Goal: Communication & Community: Share content

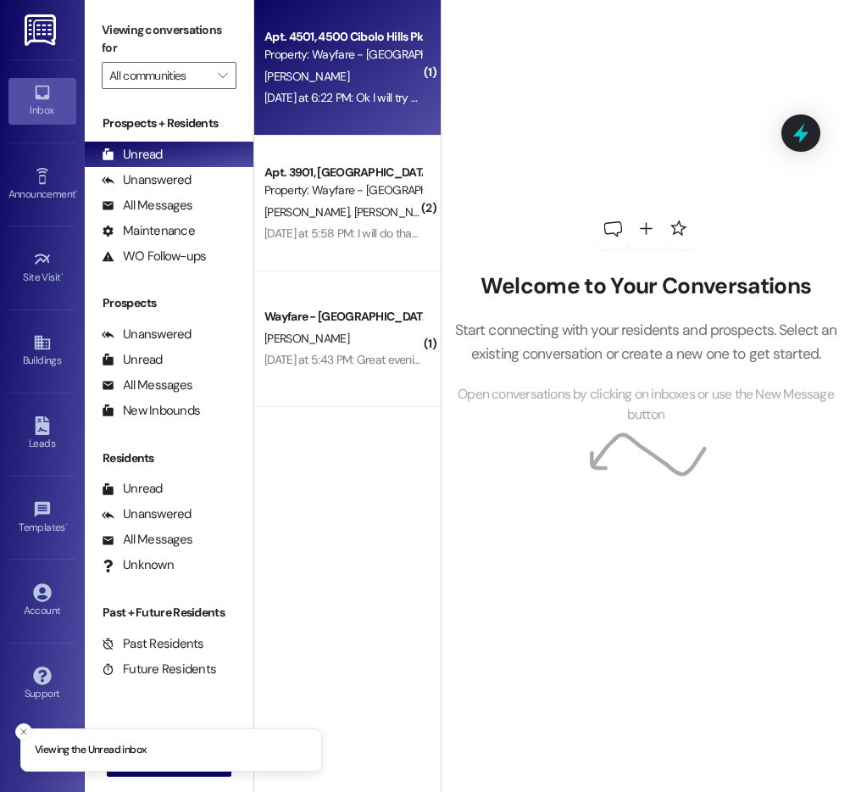
click at [343, 92] on div "Yesterday at 6:22 PM: Ok I will try to do before I leave to go out of town. Yes…" at bounding box center [430, 97] width 331 height 15
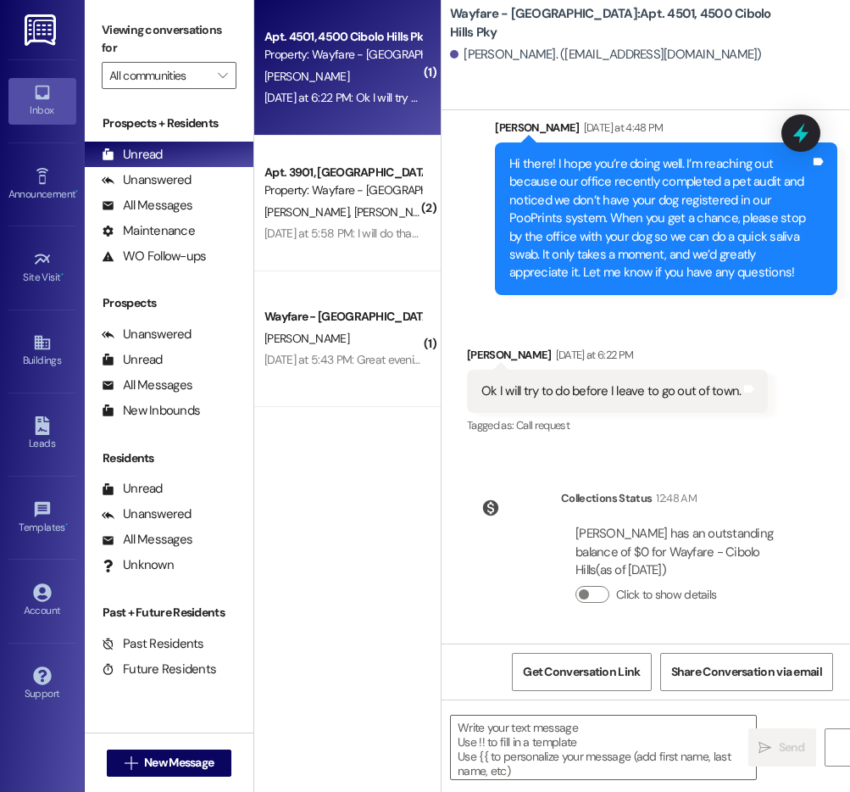
scroll to position [8760, 0]
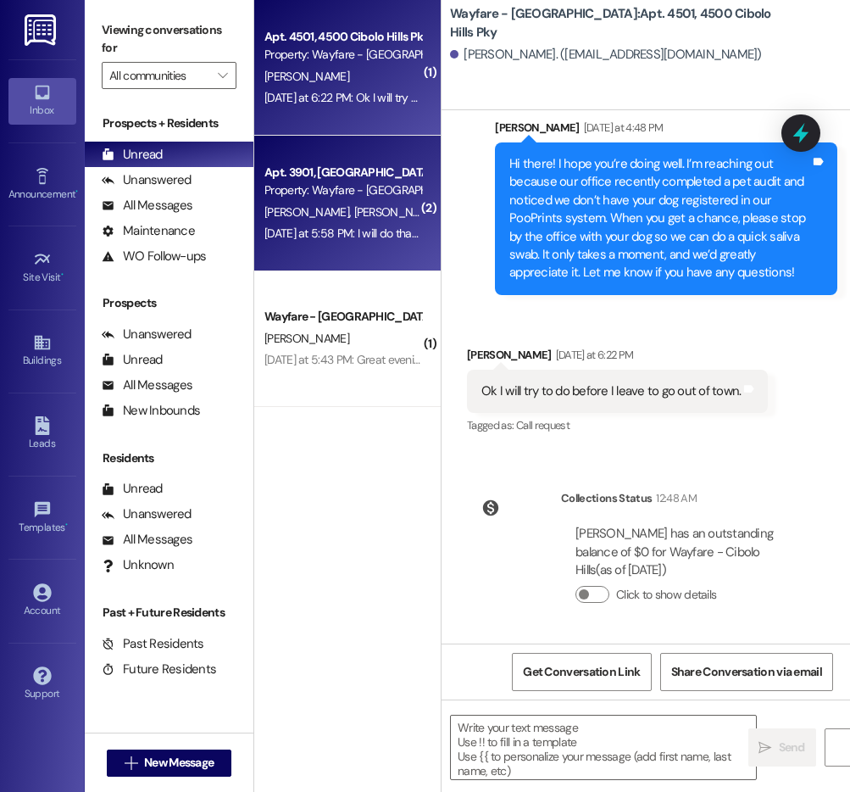
click at [383, 253] on div "Apt. 3901, 3900 Cibolo Hills Pky Property: Wayfare - Cibolo Hills T. Webster C.…" at bounding box center [347, 204] width 187 height 136
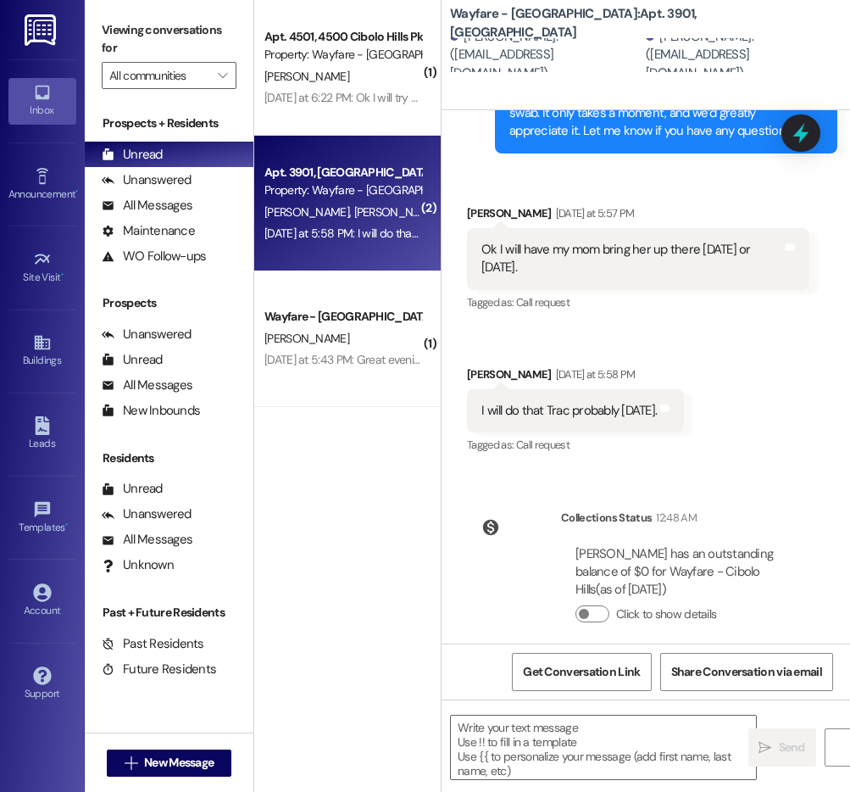
scroll to position [5488, 0]
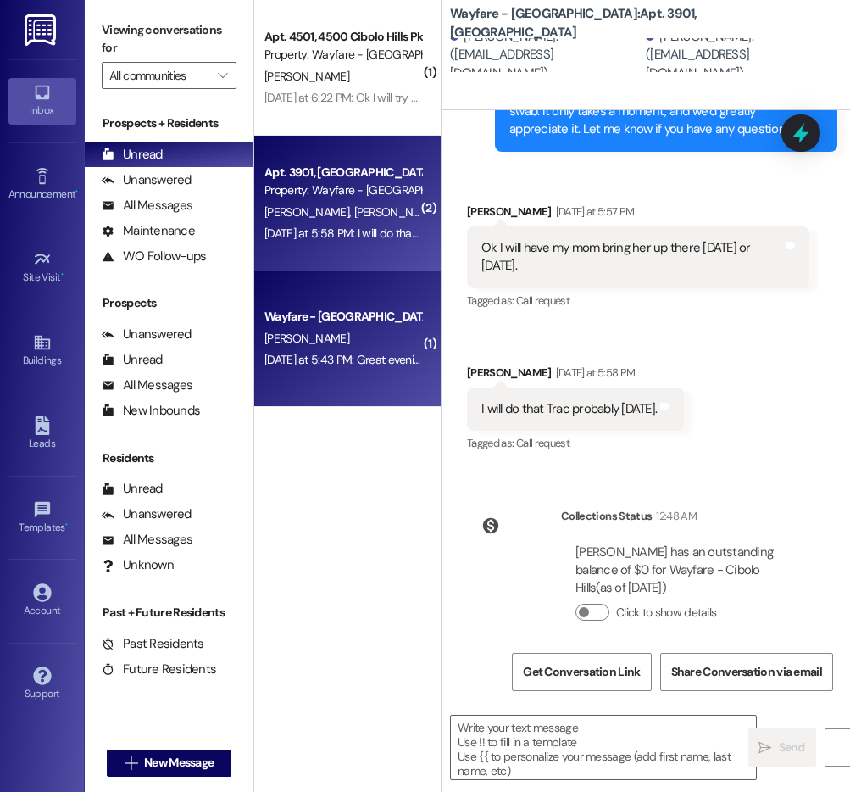
click at [294, 309] on div "Wayfare - Cibolo Hills Prospect" at bounding box center [343, 317] width 157 height 18
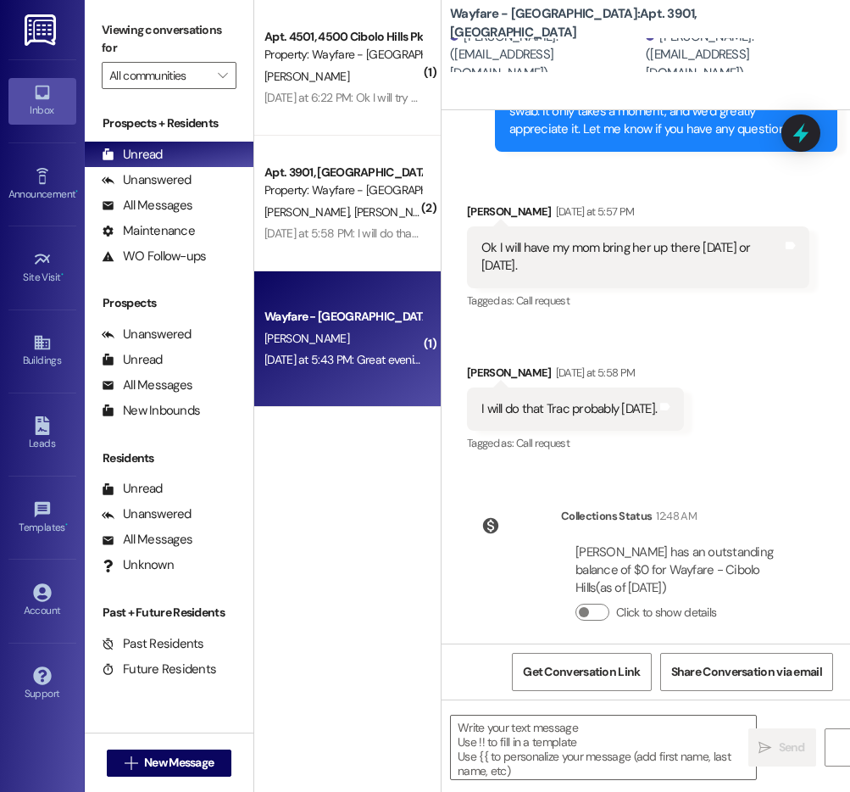
scroll to position [0, 0]
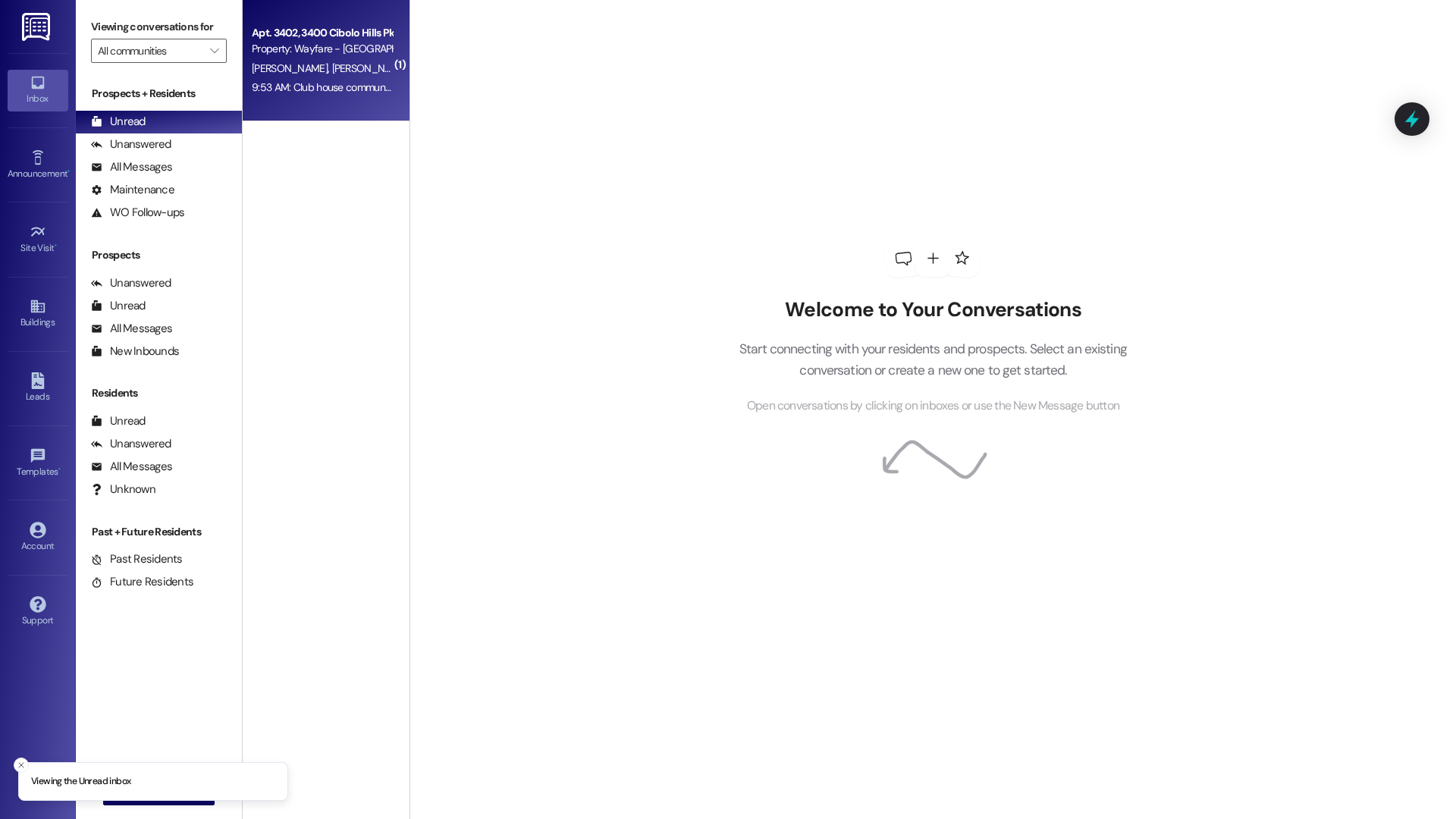
click at [292, 104] on div "Apt. 3402, 3400 Cibolo Hills Pky Property: Wayfare - Cibolo Hills P. Farley N. …" at bounding box center [326, 61] width 167 height 122
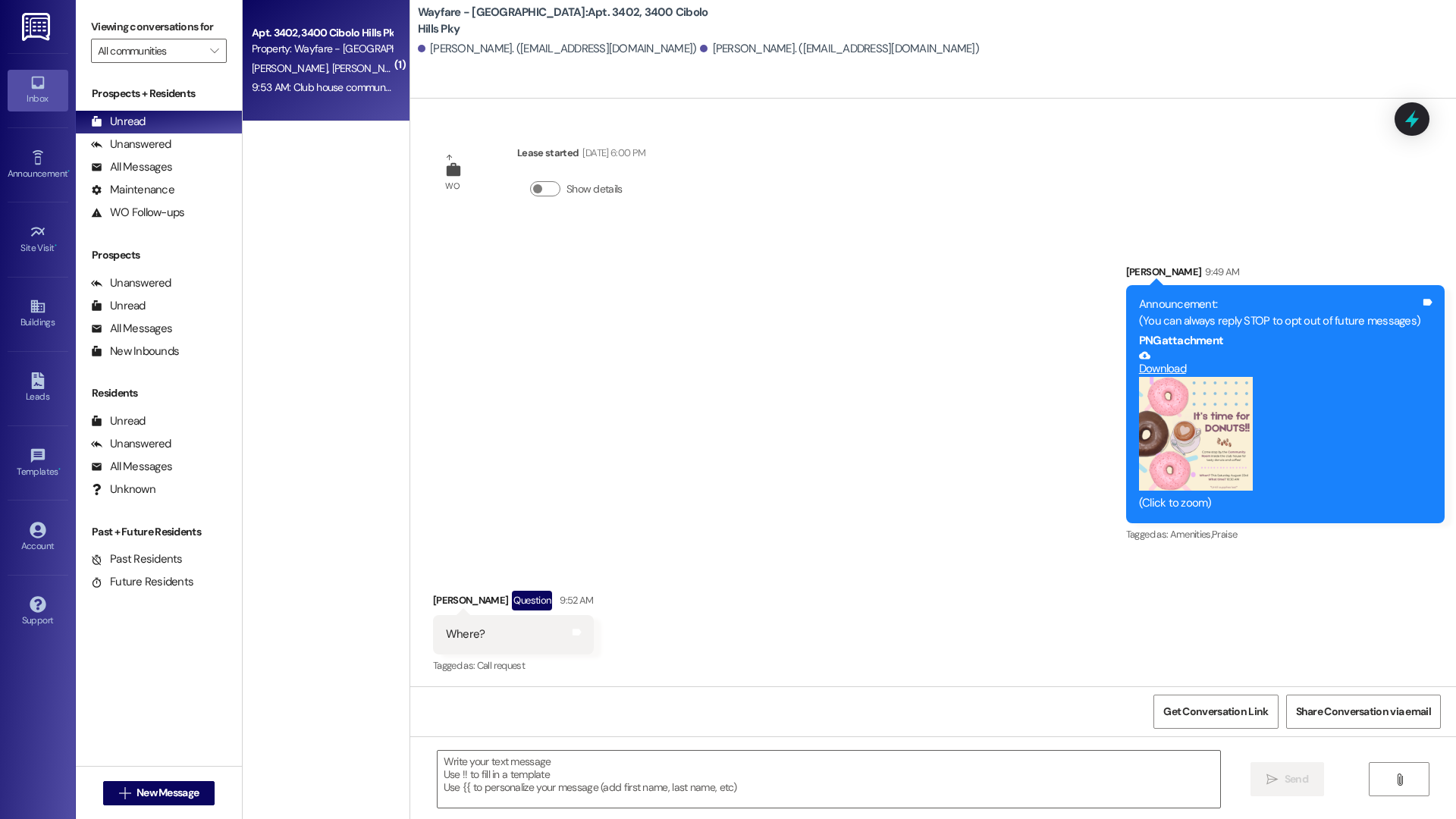
scroll to position [107, 0]
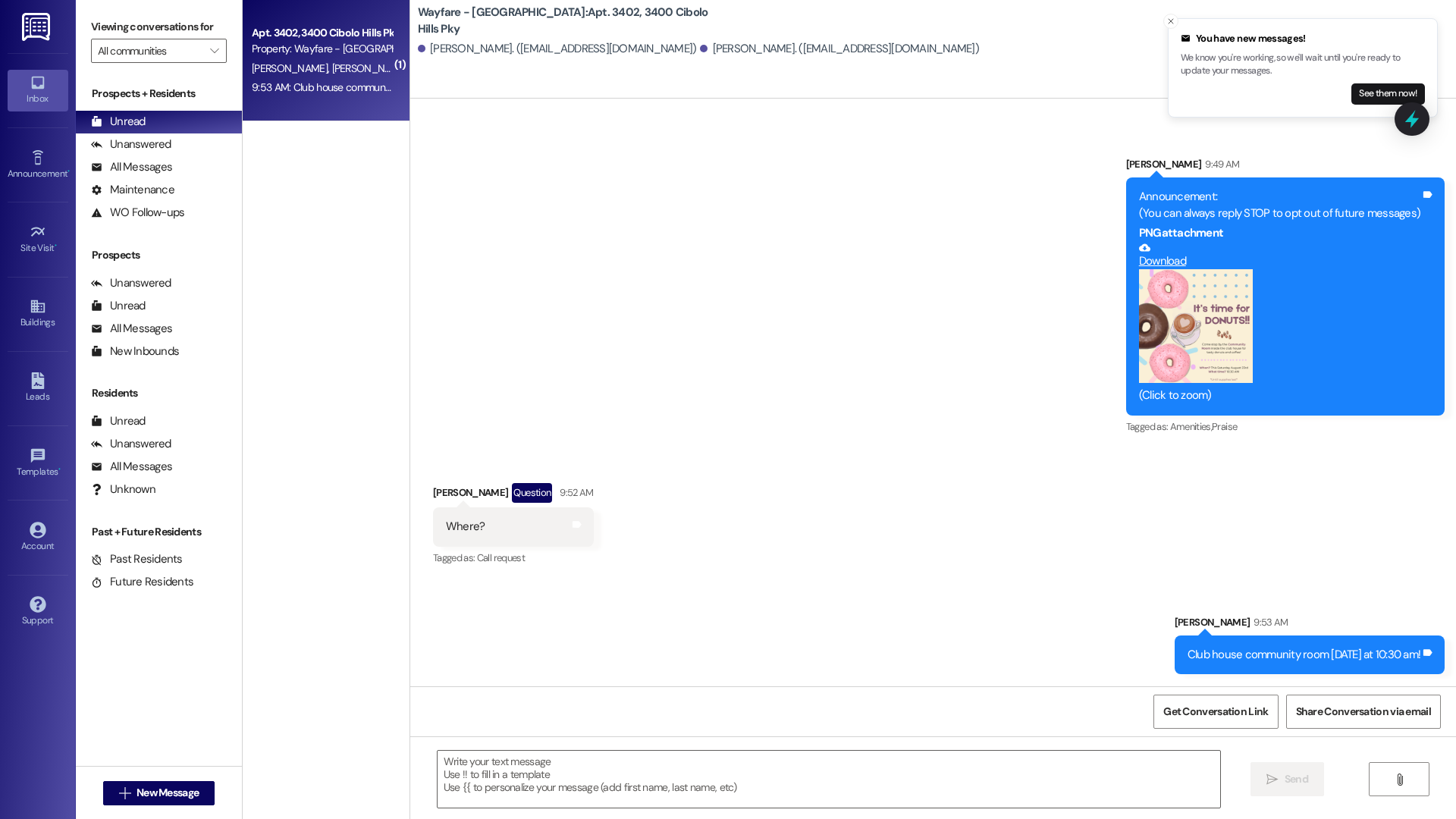
click at [1177, 336] on button "Zoom image" at bounding box center [1195, 325] width 114 height 114
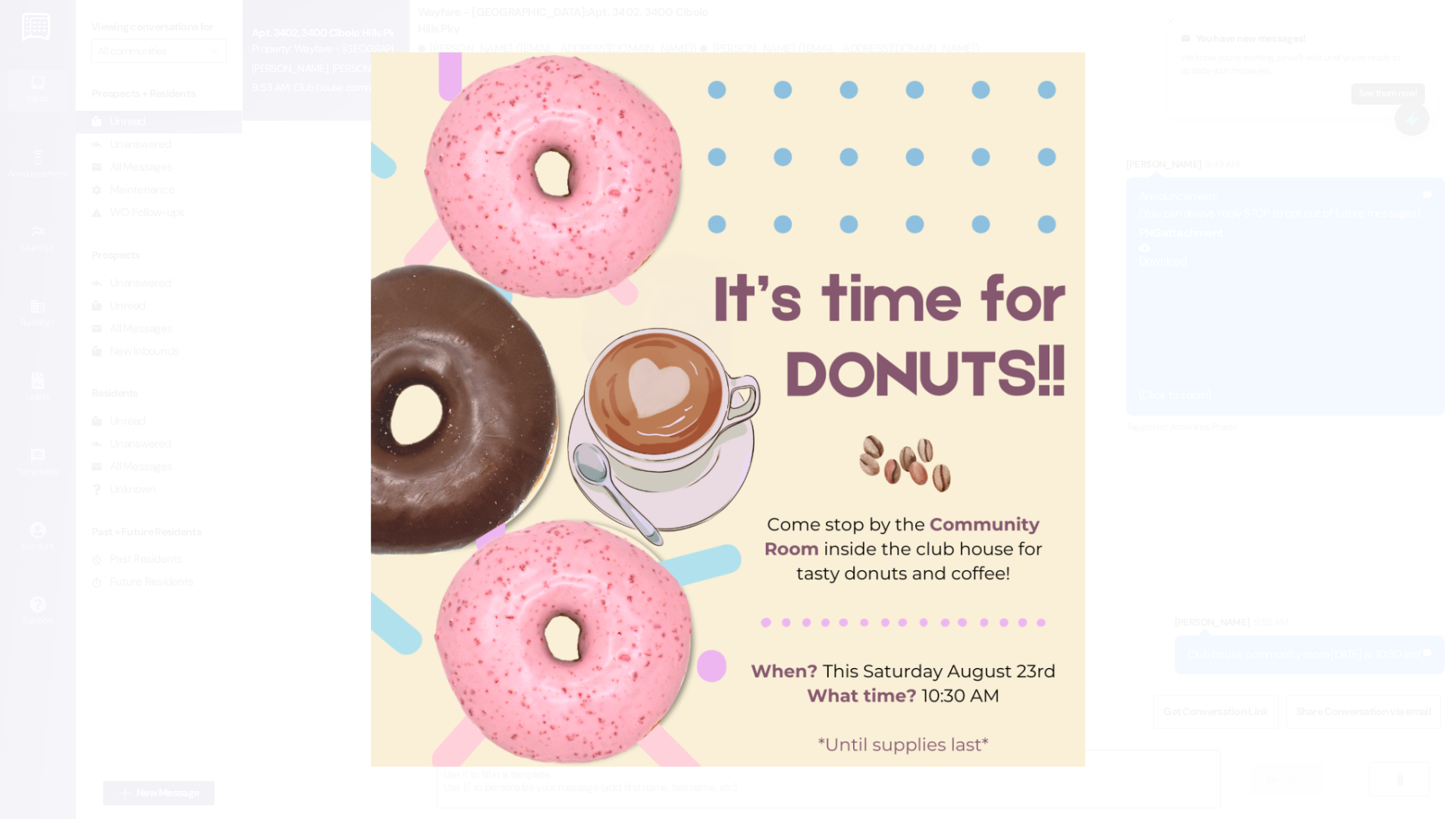
click at [1179, 146] on button "Unzoom image" at bounding box center [728, 410] width 1456 height 819
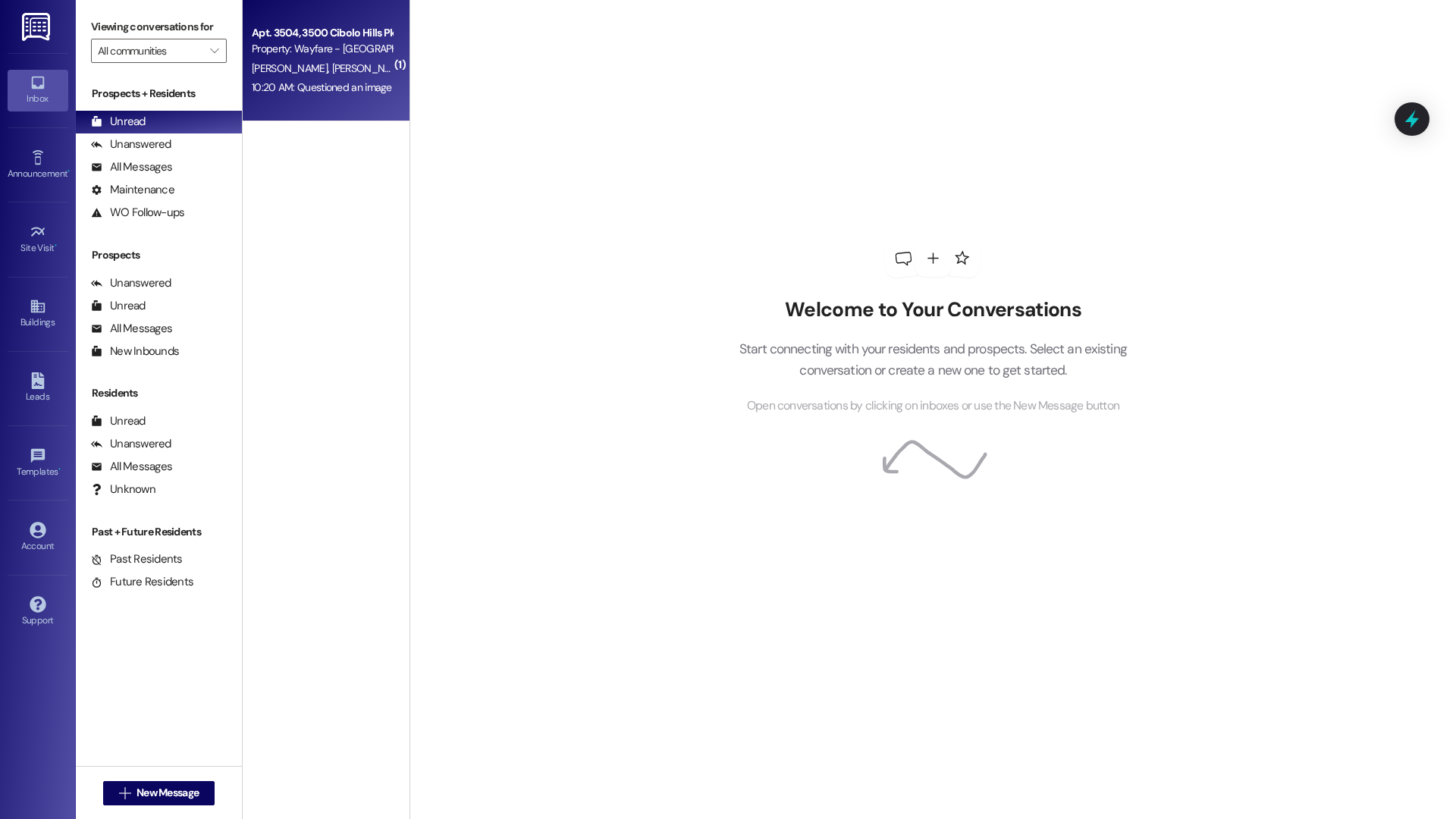
click at [352, 96] on div "10:20 AM: Questioned an image 10:20 AM: Questioned an image" at bounding box center [322, 87] width 143 height 19
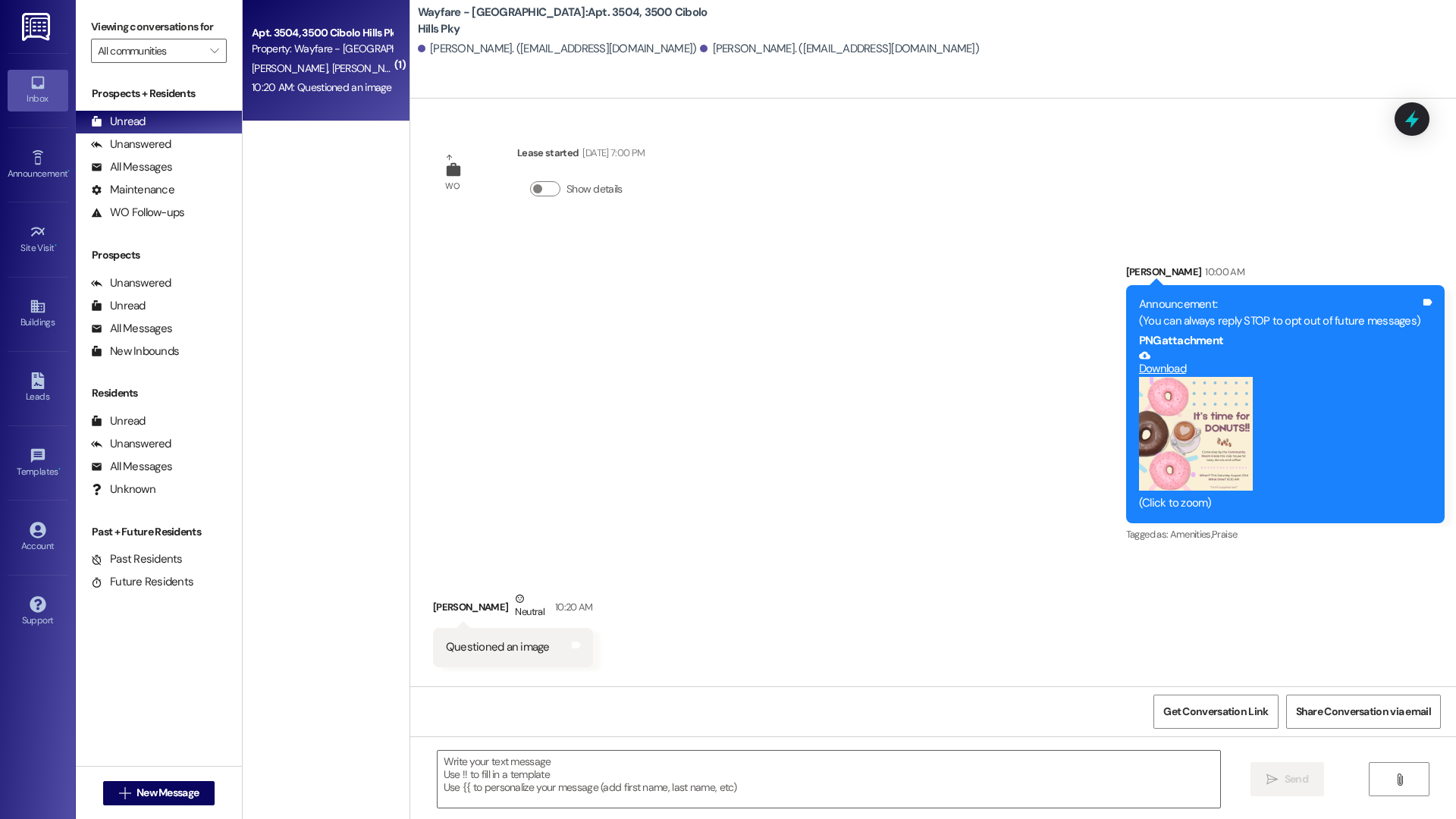
click at [1214, 453] on button "Zoom image" at bounding box center [1195, 433] width 114 height 114
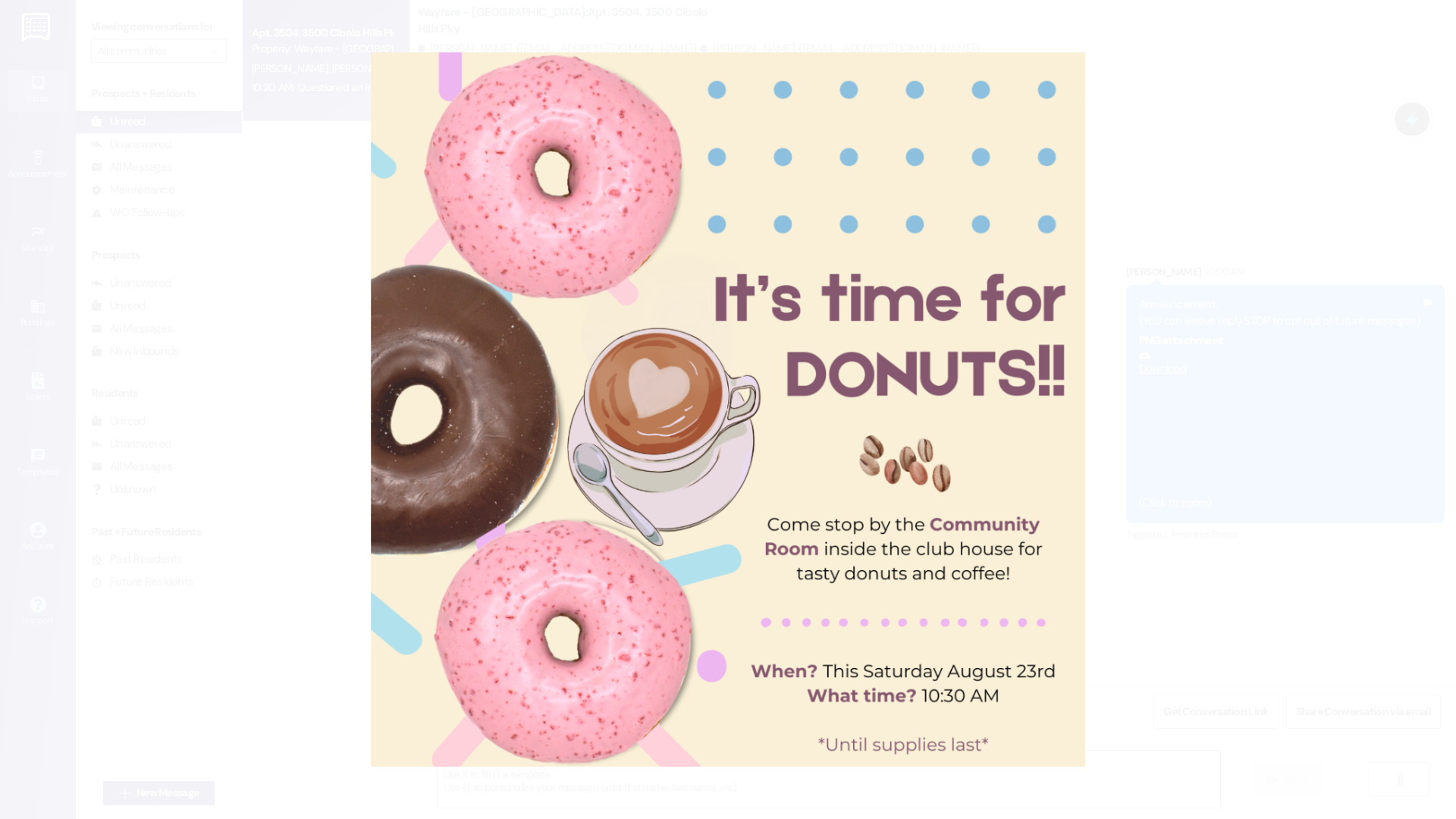
click at [1301, 204] on button "Unzoom image" at bounding box center [728, 410] width 1456 height 819
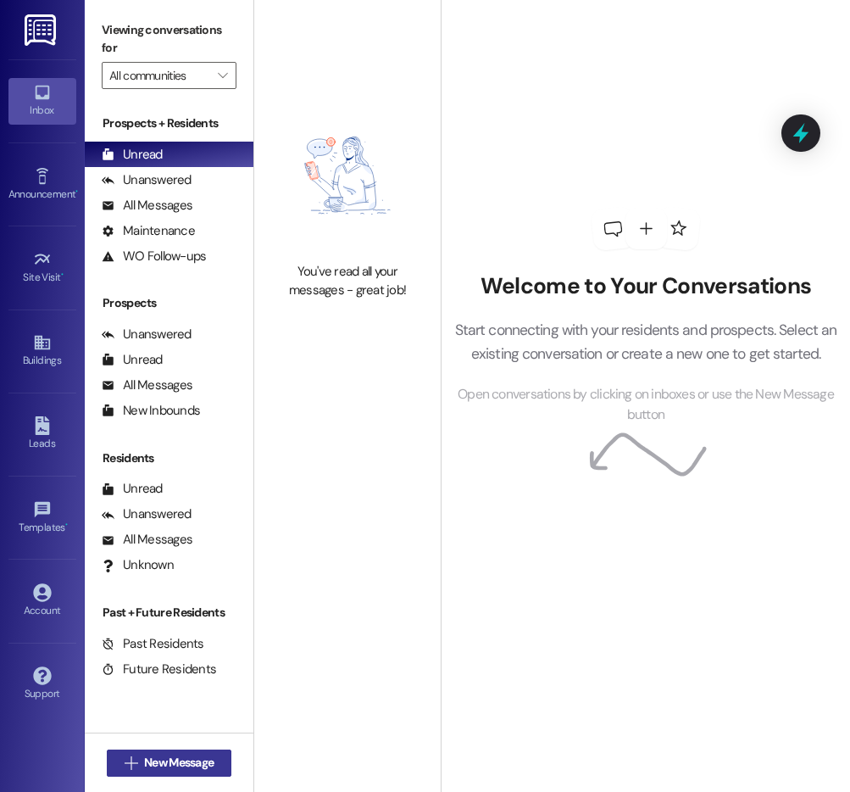
click at [150, 771] on span "New Message" at bounding box center [179, 763] width 70 height 18
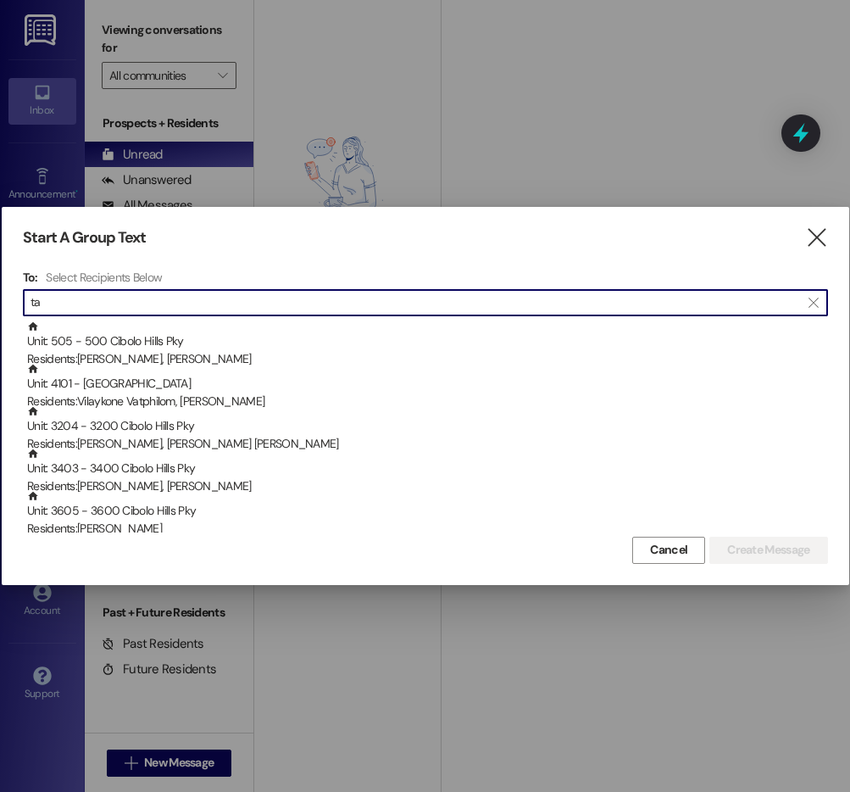
type input "t"
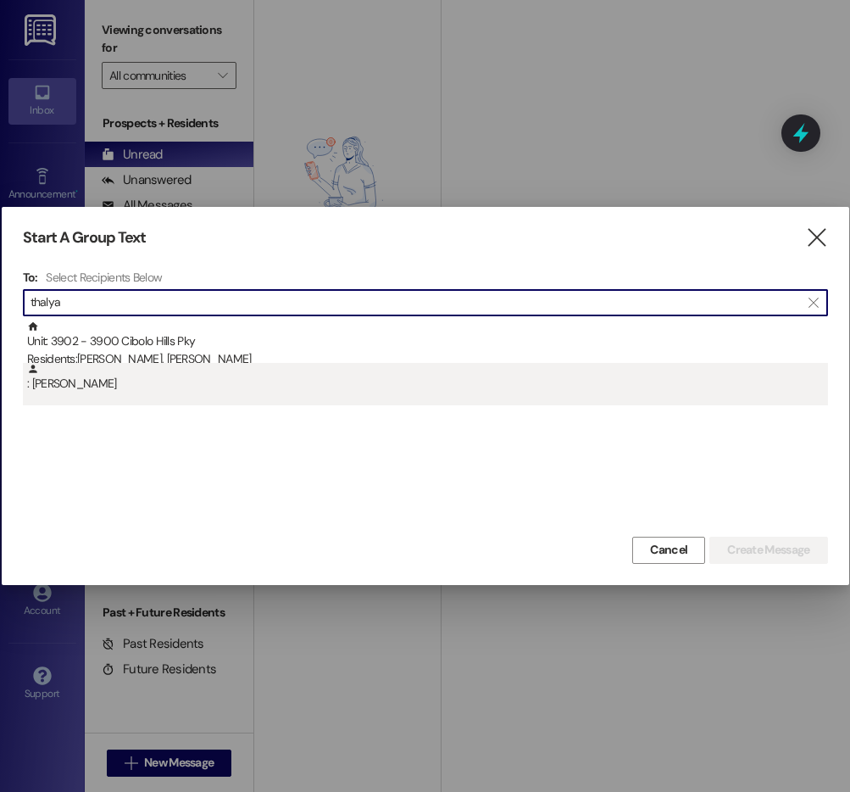
type input "thalya"
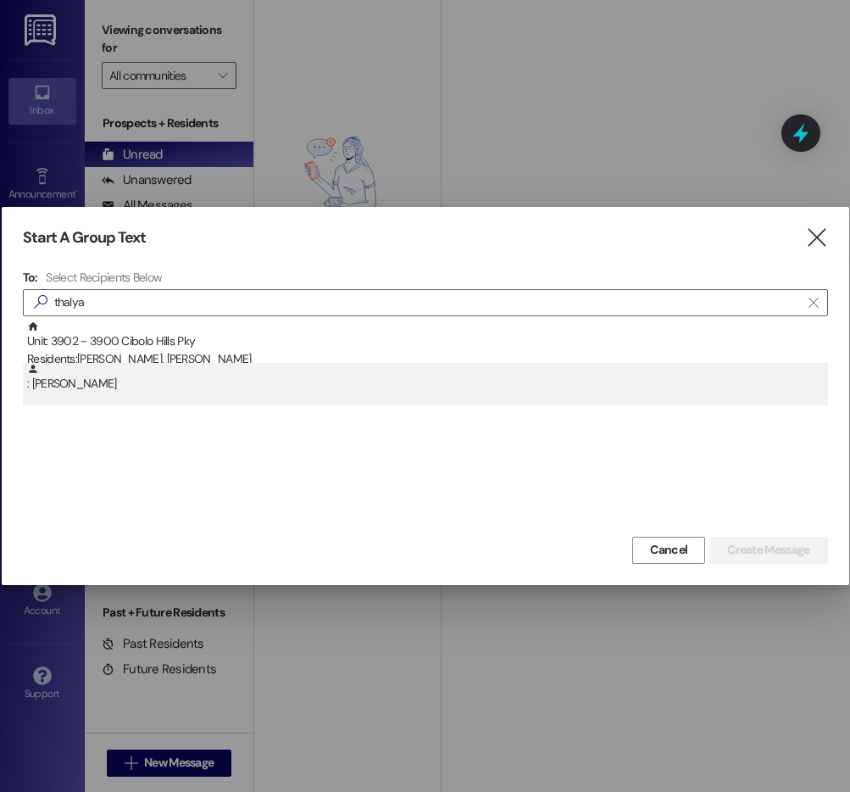
click at [439, 397] on div ": Thalya Hendrie" at bounding box center [425, 384] width 805 height 42
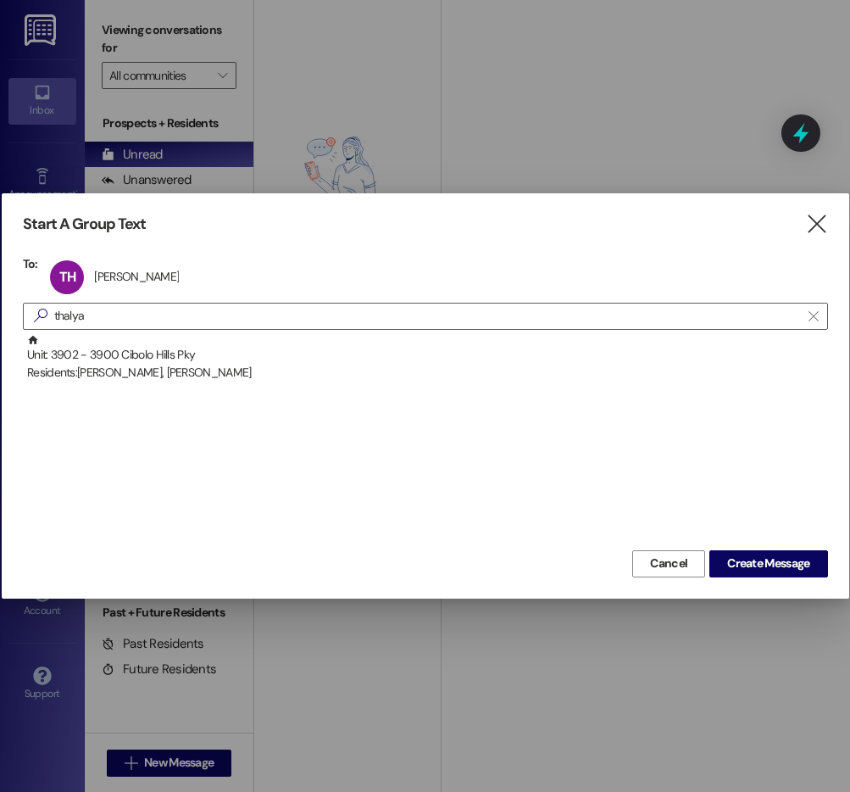
click at [759, 581] on div "Start A Group Text  To: TH Thalya Hendrie Thalya Hendrie click to remove  tha…" at bounding box center [426, 395] width 848 height 404
click at [759, 560] on span "Create Message" at bounding box center [768, 564] width 82 height 18
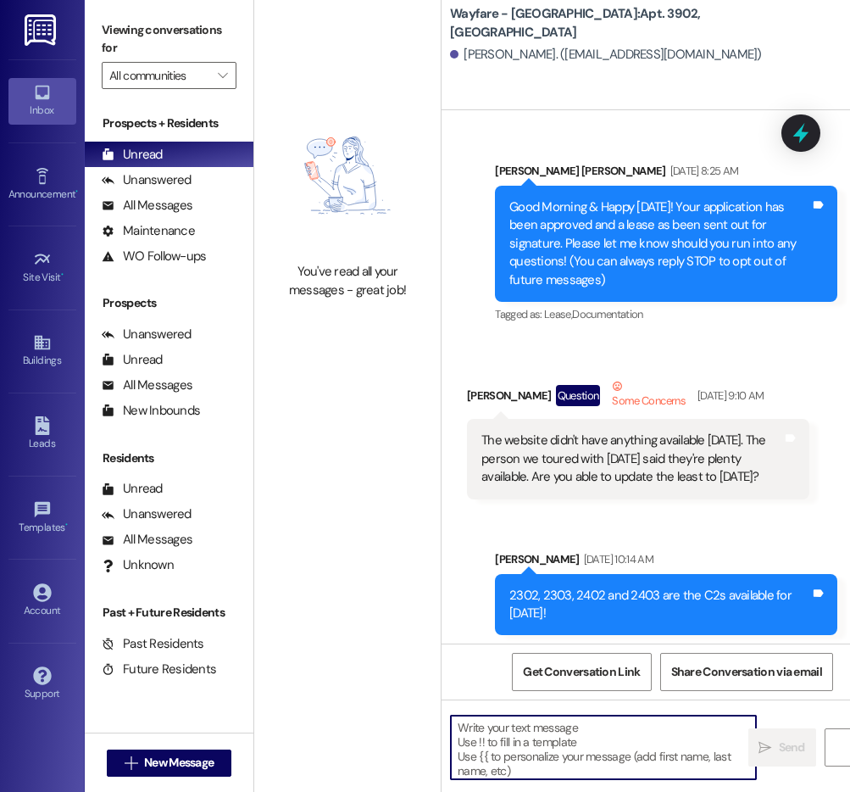
click at [484, 750] on textarea at bounding box center [603, 748] width 305 height 64
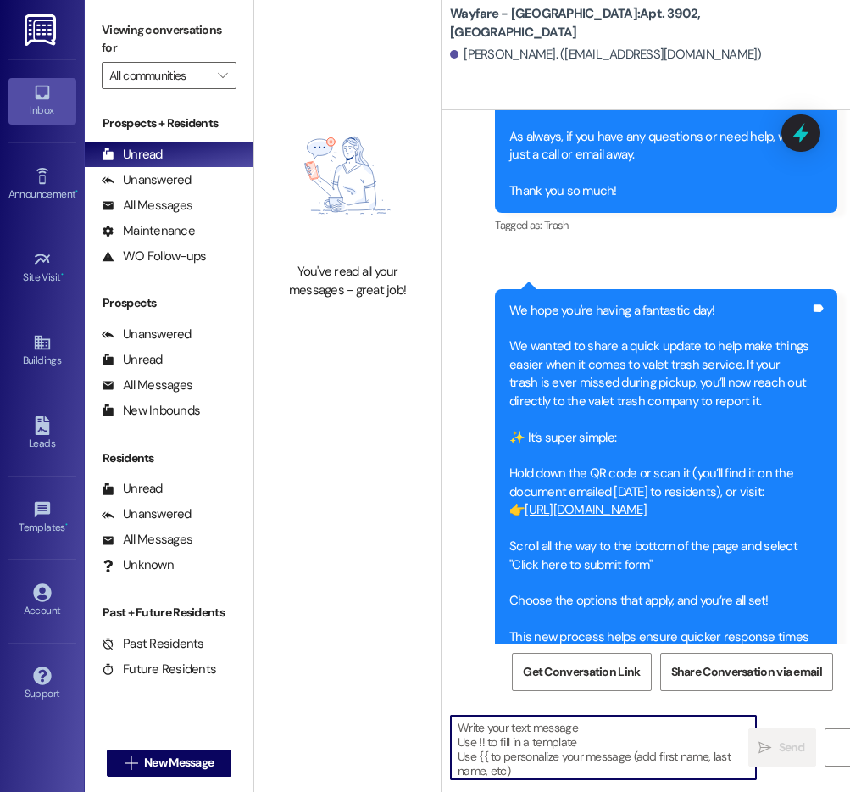
scroll to position [36993, 0]
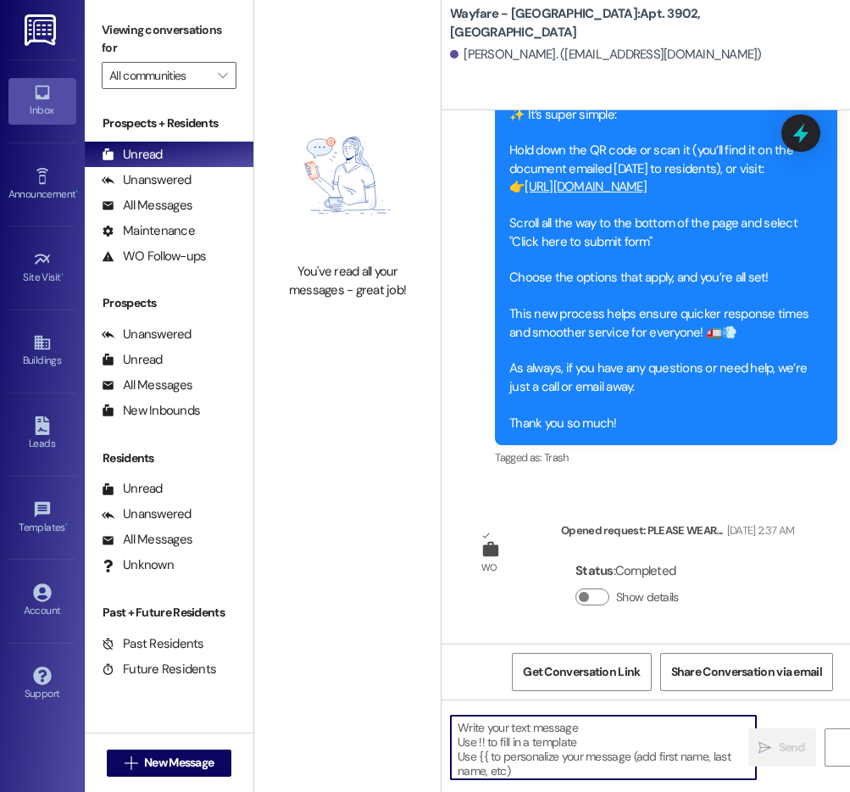
paste textarea "https://www.youtube.com/watch?v=86MoMQQSkJU&t=52s"
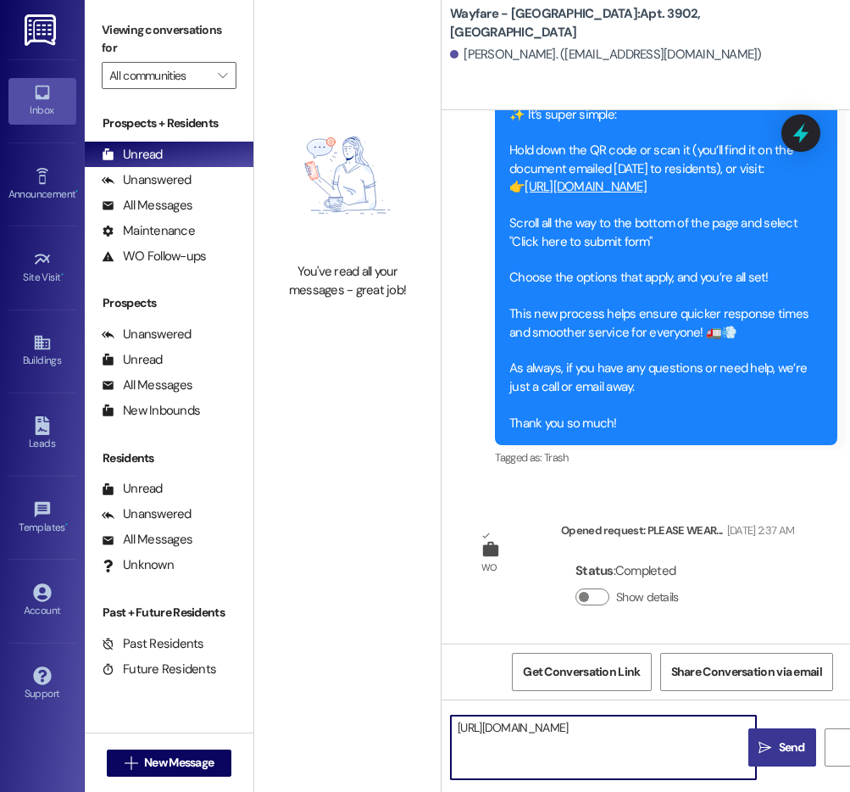
type textarea "https://www.youtube.com/watch?v=86MoMQQSkJU&t=52s"
click at [771, 743] on icon "" at bounding box center [765, 748] width 13 height 14
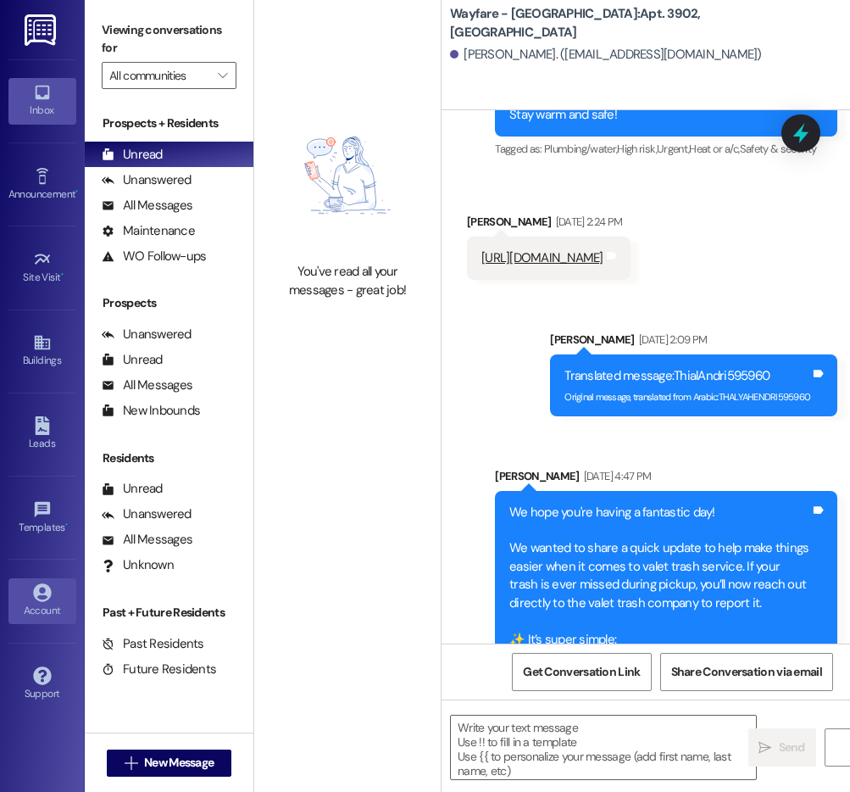
scroll to position [35543, 0]
